Goal: Task Accomplishment & Management: Complete application form

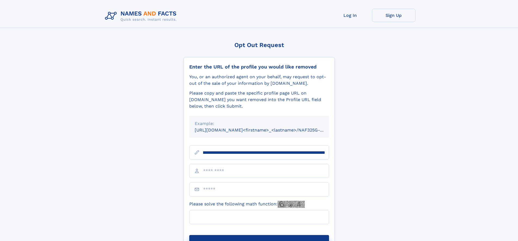
scroll to position [0, 77]
type input "**********"
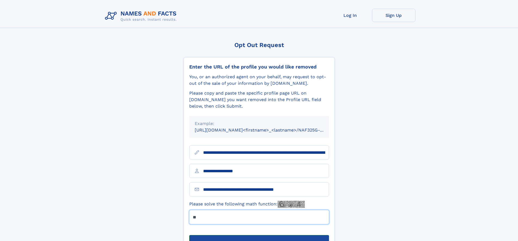
type input "**"
click at [259, 235] on button "Submit Opt Out Request" at bounding box center [259, 243] width 140 height 17
